Goal: Check status: Check status

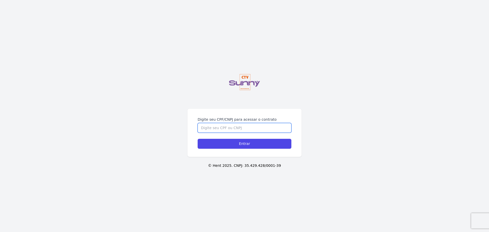
click at [246, 129] on input "Digite seu CPF/CNPJ para acessar o contrato" at bounding box center [245, 128] width 94 height 10
type input "05871246796"
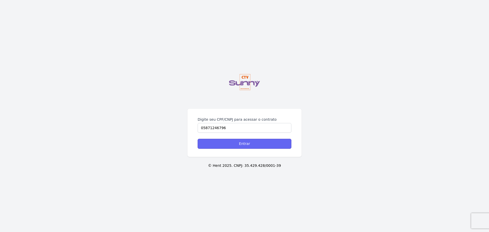
click at [238, 147] on input "Entrar" at bounding box center [245, 144] width 94 height 10
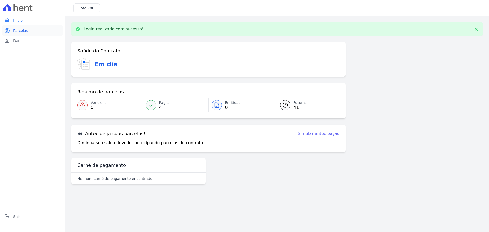
click at [21, 31] on span "Parcelas" at bounding box center [20, 30] width 15 height 5
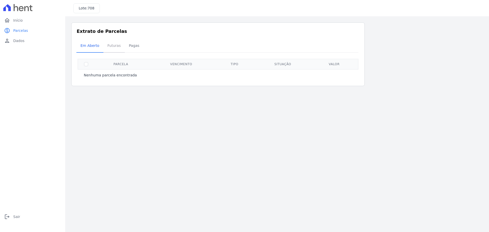
click at [105, 47] on span "Futuras" at bounding box center [113, 45] width 19 height 10
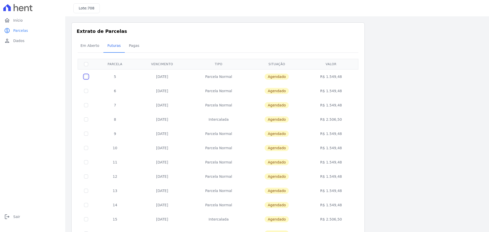
click at [87, 76] on input "checkbox" at bounding box center [86, 77] width 4 height 4
checkbox input "true"
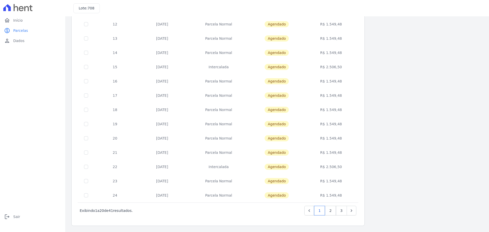
scroll to position [25, 0]
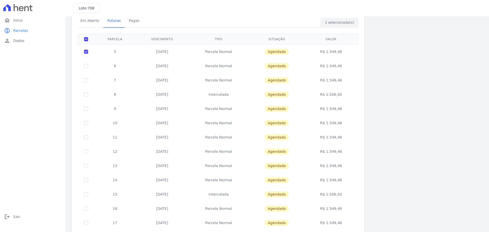
click at [165, 52] on td "[DATE]" at bounding box center [162, 51] width 53 height 15
click at [330, 52] on td "R$ 1.549,48" at bounding box center [331, 51] width 52 height 15
